Goal: Find specific page/section: Find specific page/section

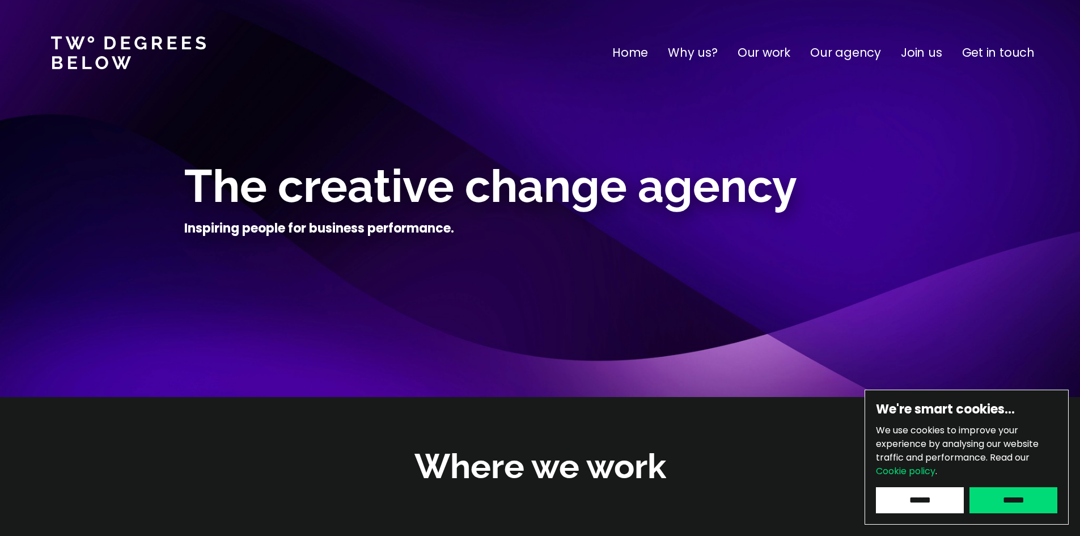
click at [971, 54] on p "Get in touch" at bounding box center [998, 53] width 73 height 18
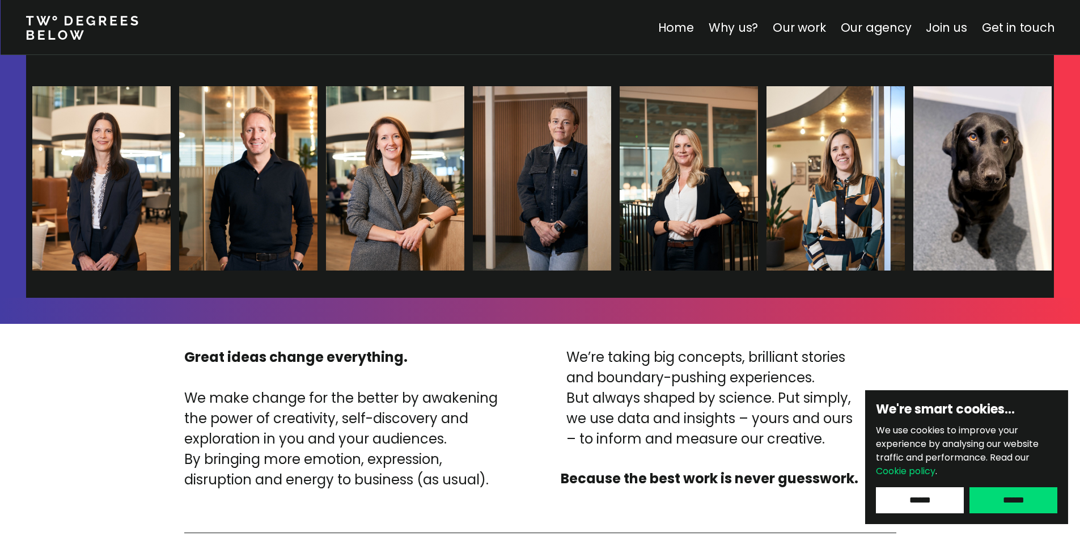
scroll to position [2702, 0]
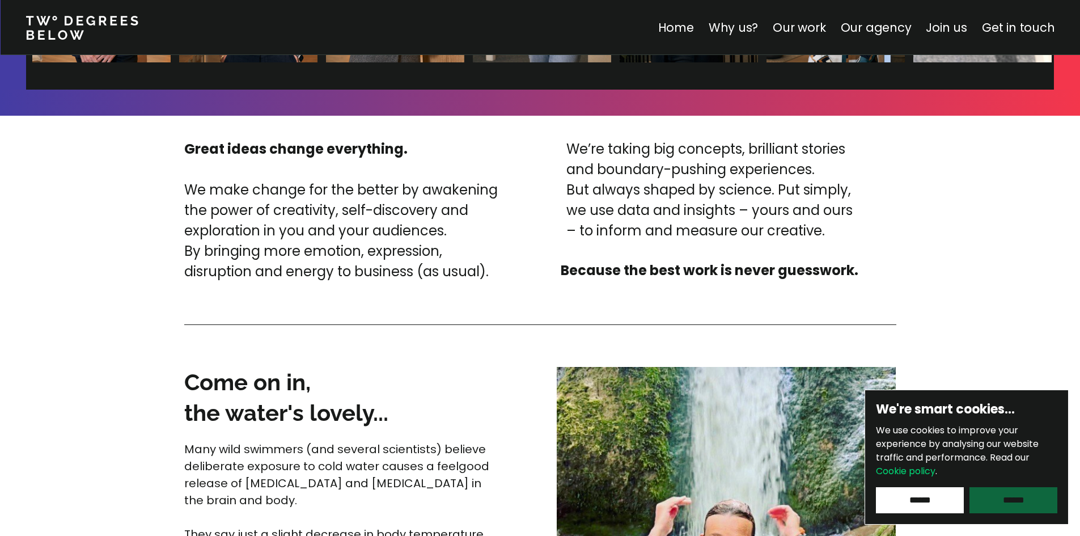
click at [985, 494] on input "******" at bounding box center [1014, 500] width 88 height 26
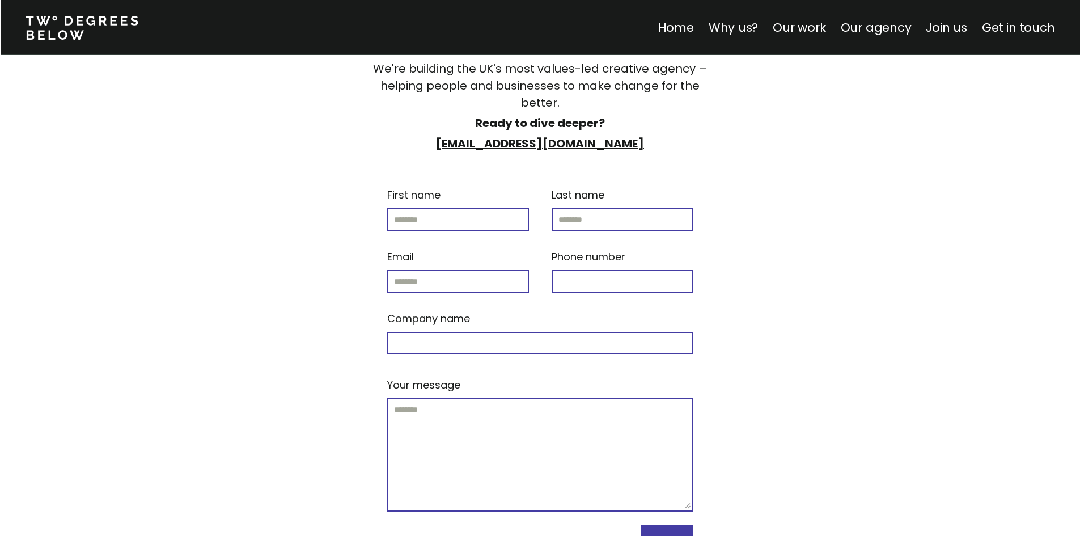
scroll to position [4828, 0]
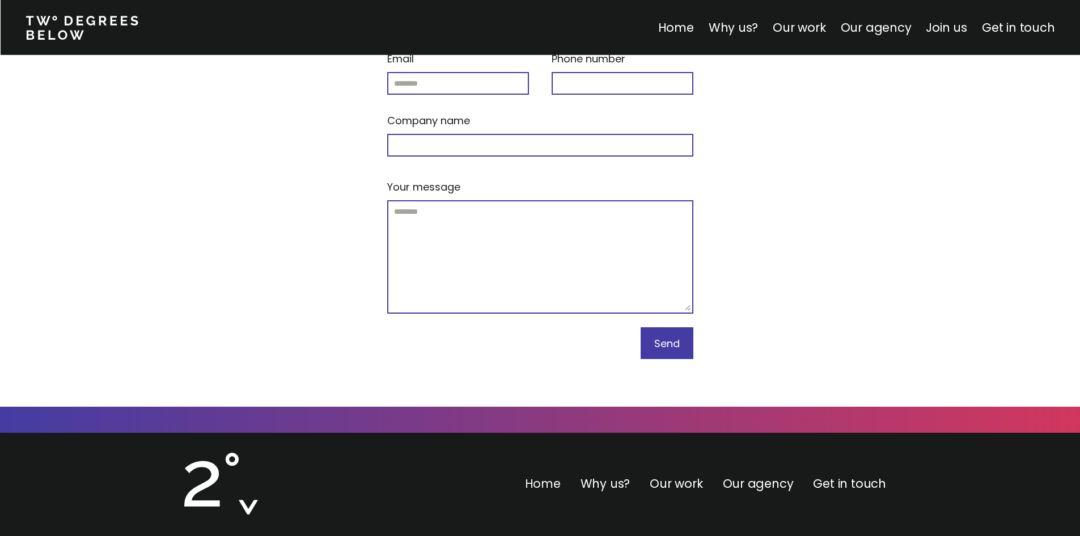
click at [543, 475] on link "Home" at bounding box center [543, 483] width 36 height 16
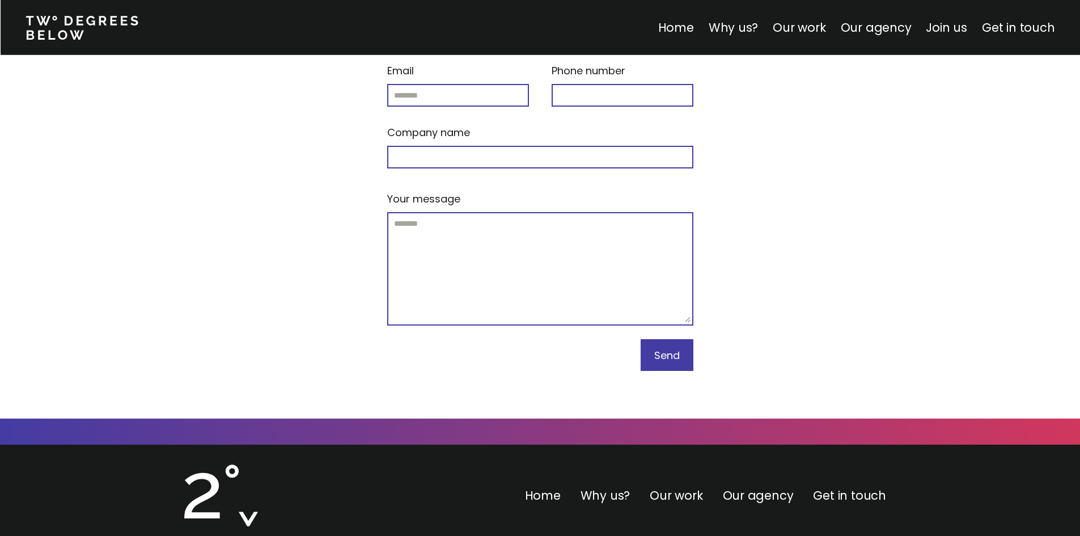
scroll to position [4828, 0]
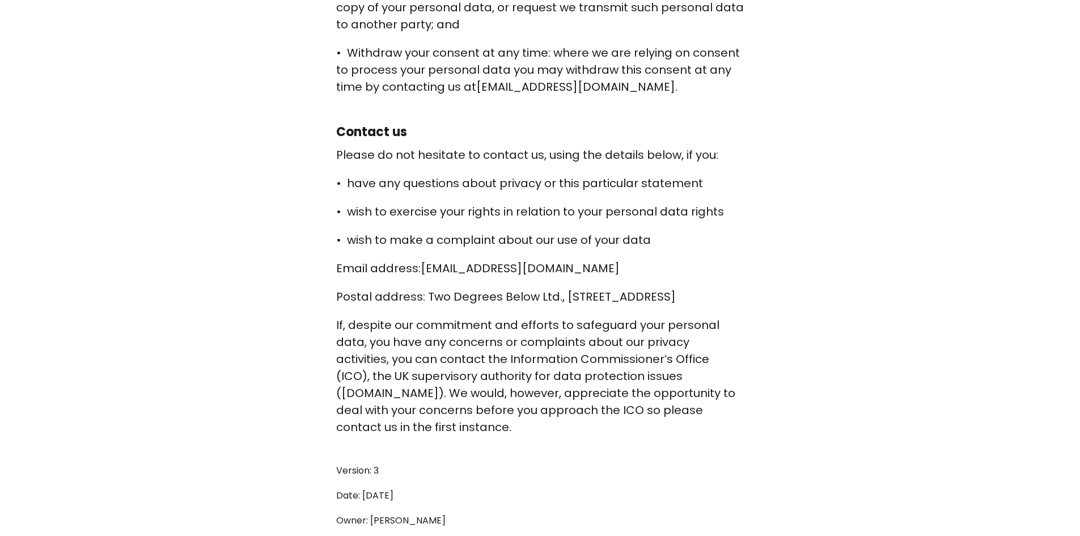
scroll to position [3338, 0]
